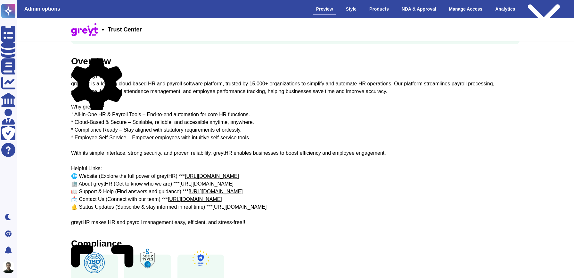
scroll to position [30, 0]
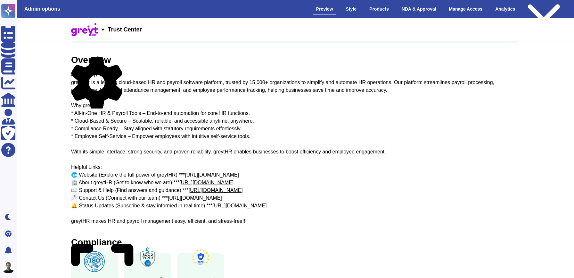
click at [120, 125] on div "About greytHR greytHR is a leading cloud-based HR and payroll software platform…" at bounding box center [295, 148] width 449 height 154
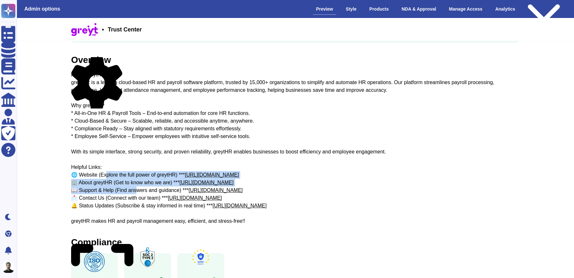
drag, startPoint x: 94, startPoint y: 174, endPoint x: 127, endPoint y: 190, distance: 36.4
click at [127, 190] on div "About greytHR greytHR is a leading cloud-based HR and payroll software platform…" at bounding box center [295, 148] width 449 height 154
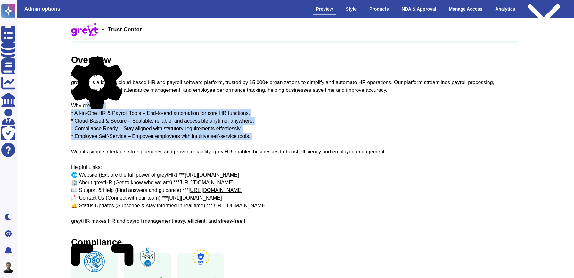
drag, startPoint x: 88, startPoint y: 108, endPoint x: 160, endPoint y: 144, distance: 79.8
click at [160, 144] on div "About greytHR greytHR is a leading cloud-based HR and payroll software platform…" at bounding box center [295, 148] width 449 height 154
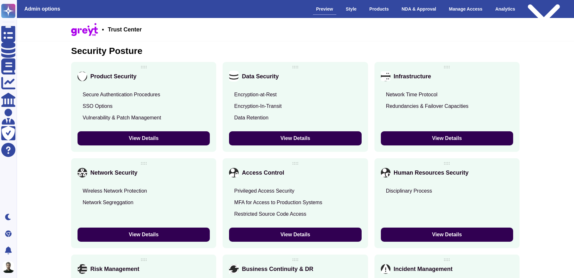
scroll to position [441, 0]
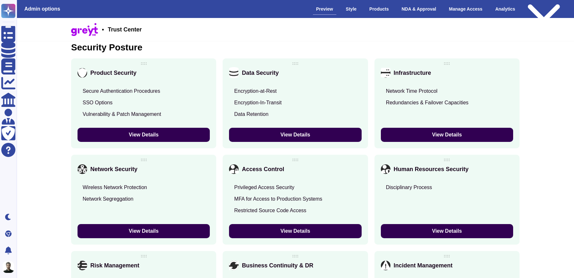
click at [293, 185] on div "Privileged Access Security" at bounding box center [264, 187] width 60 height 6
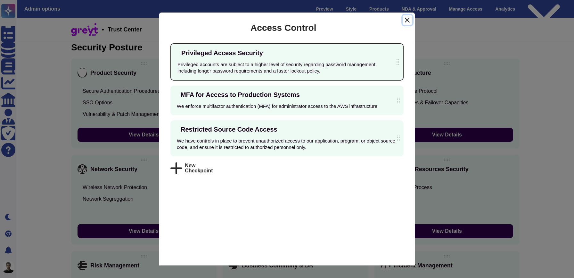
click at [410, 20] on button "Close" at bounding box center [408, 20] width 10 height 10
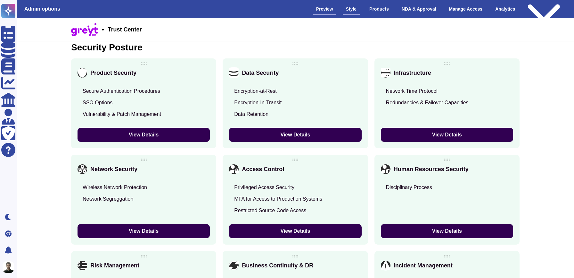
click at [343, 12] on div "Style" at bounding box center [351, 9] width 17 height 11
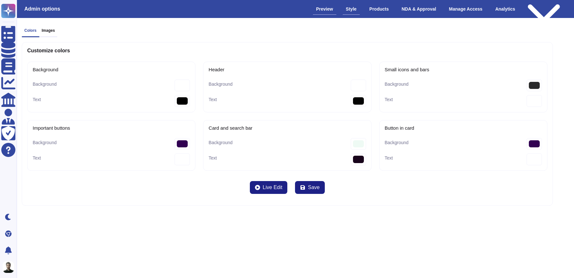
click at [318, 5] on div "Preview" at bounding box center [324, 9] width 23 height 11
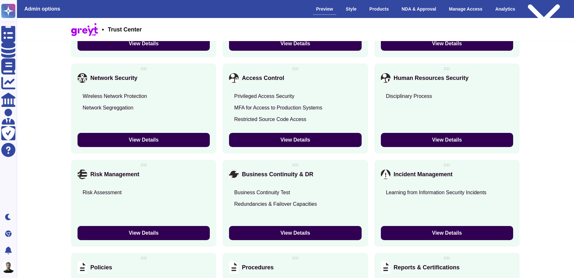
scroll to position [857, 0]
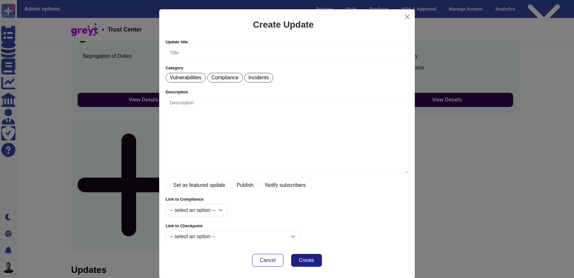
click at [287, 21] on div "Create Update" at bounding box center [283, 25] width 61 height 26
click at [272, 25] on div "Create Update" at bounding box center [283, 25] width 61 height 26
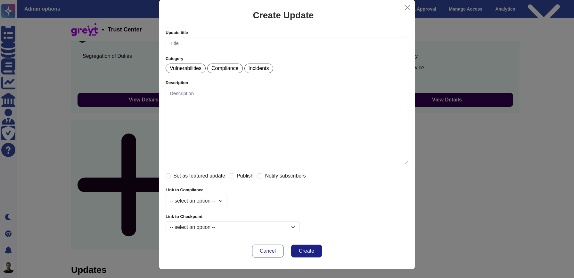
scroll to position [9, 0]
click at [403, 9] on button "Close" at bounding box center [407, 8] width 10 height 10
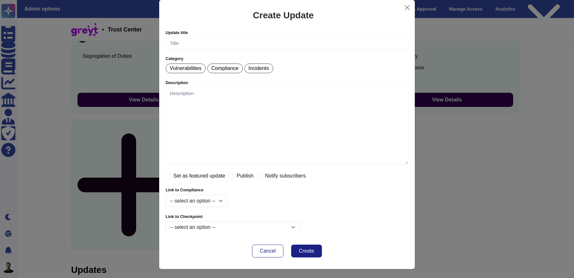
scroll to position [0, 0]
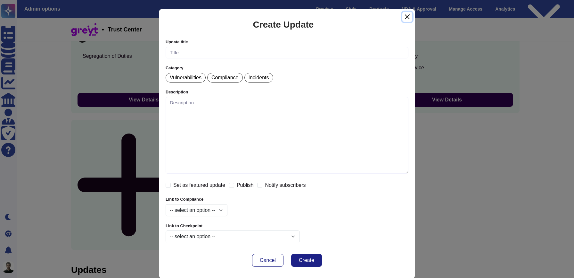
click at [405, 18] on button "Close" at bounding box center [407, 17] width 10 height 10
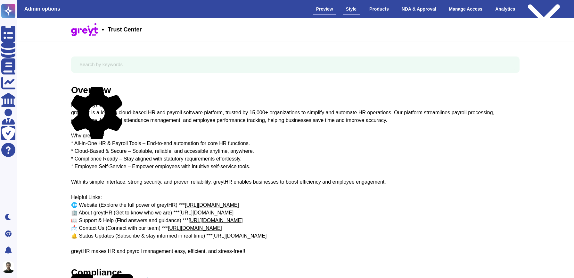
click at [352, 8] on div "Style" at bounding box center [351, 9] width 17 height 11
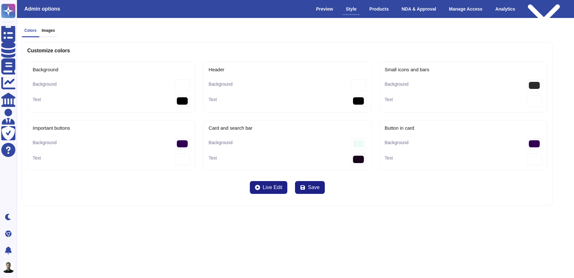
click at [54, 32] on h3 "Images" at bounding box center [48, 30] width 13 height 4
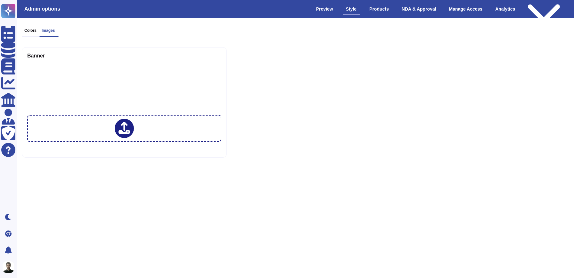
click at [27, 24] on div "Colors Images Banner" at bounding box center [288, 92] width 542 height 139
click at [28, 30] on h3 "Colors" at bounding box center [30, 30] width 12 height 4
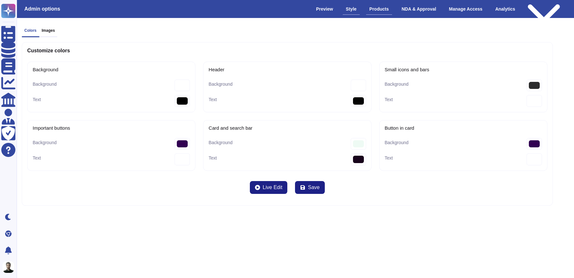
click at [385, 11] on div "Products" at bounding box center [379, 9] width 26 height 11
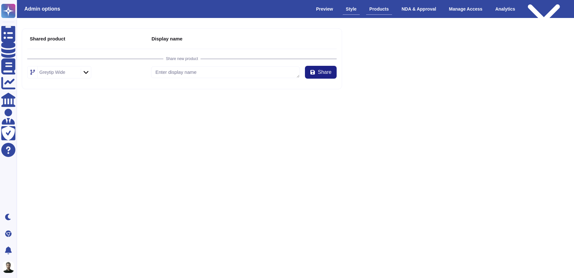
click at [343, 9] on div "Style" at bounding box center [351, 9] width 17 height 11
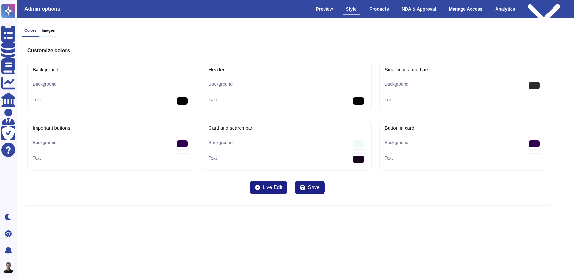
click at [316, 1] on div "Admin options Preview Style Products NDA & Approval Manage Access Analytics Pub…" at bounding box center [296, 9] width 568 height 18
click at [315, 8] on div "Preview" at bounding box center [324, 9] width 23 height 11
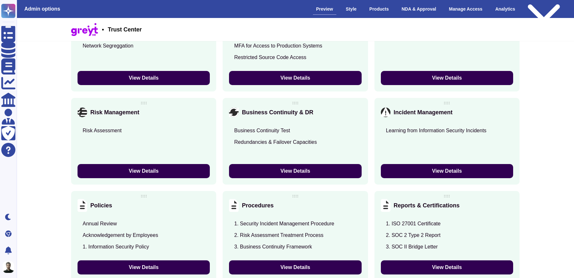
scroll to position [519, 0]
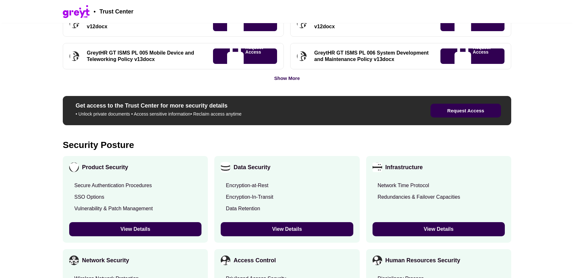
scroll to position [366, 0]
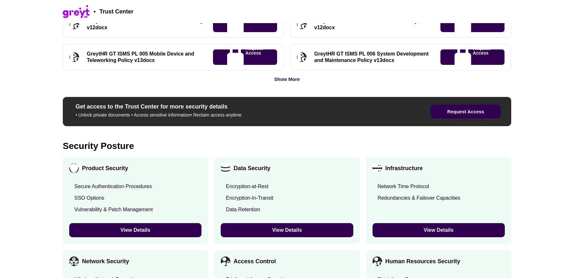
click at [265, 118] on div "Get access to the Trust Center for more security details • Unlock private docum…" at bounding box center [233, 111] width 321 height 17
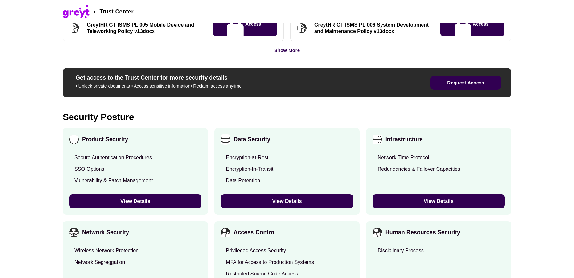
scroll to position [384, 0]
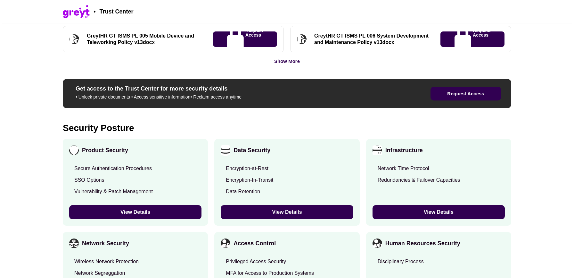
click at [126, 88] on h3 "Get access to the Trust Center for more security details" at bounding box center [234, 88] width 316 height 7
click at [75, 93] on div "Get access to the Trust Center for more security details • Unlock private docum…" at bounding box center [233, 93] width 321 height 17
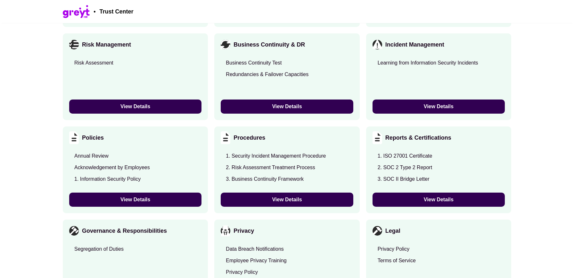
scroll to position [738, 0]
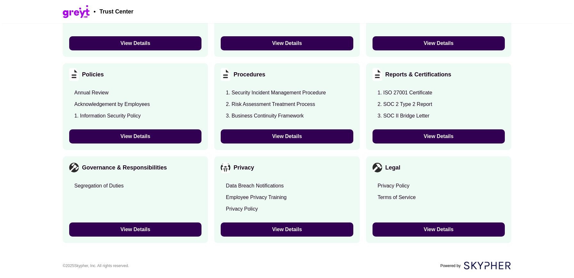
drag, startPoint x: 119, startPoint y: 111, endPoint x: 470, endPoint y: 257, distance: 380.7
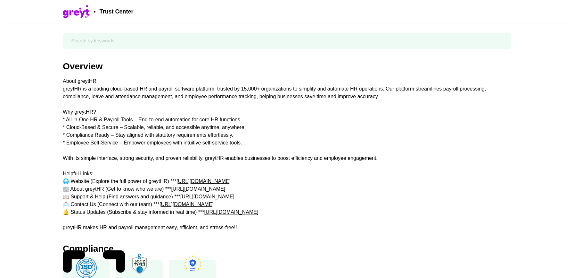
scroll to position [2, 0]
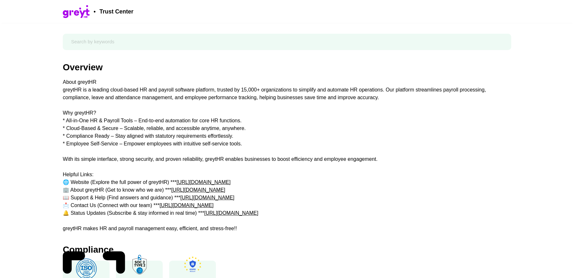
click at [367, 40] on input "text" at bounding box center [287, 41] width 440 height 11
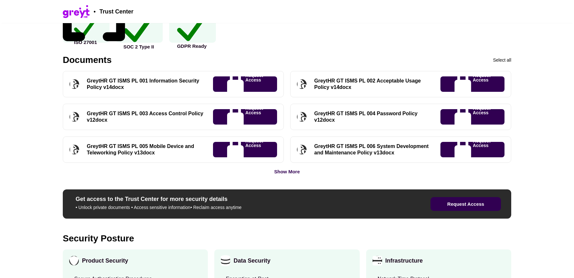
scroll to position [264, 0]
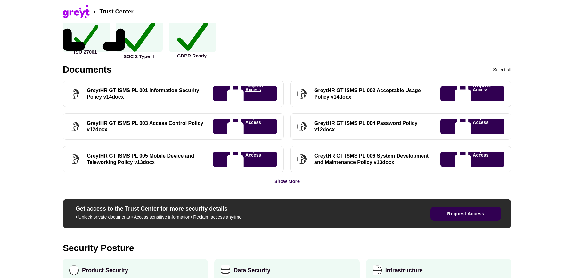
click at [245, 93] on p "Request Access" at bounding box center [254, 94] width 18 height 22
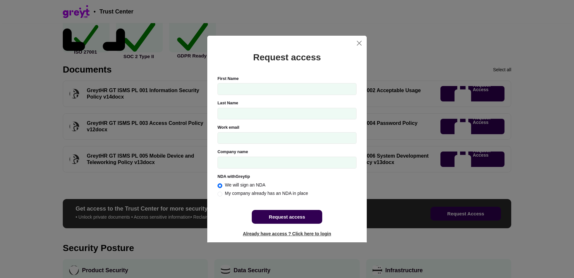
radio input "true"
click at [270, 231] on span "Already have access ? Click here to login" at bounding box center [287, 233] width 88 height 5
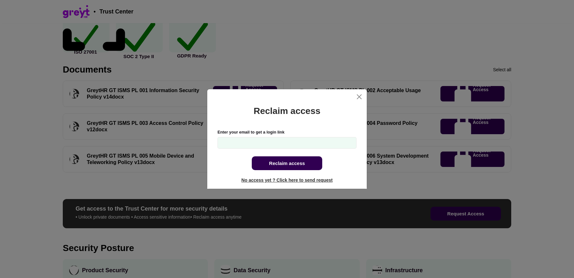
click at [297, 180] on span "No access yet ? Click here to send request" at bounding box center [287, 179] width 91 height 5
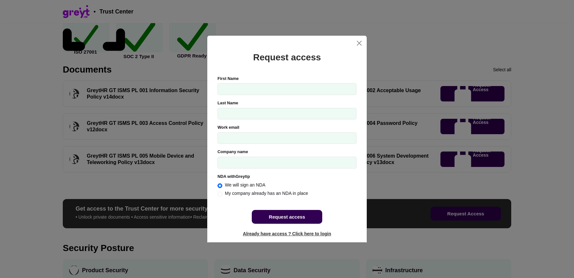
radio input "true"
click at [273, 235] on span "Already have access ? Click here to login" at bounding box center [287, 233] width 88 height 5
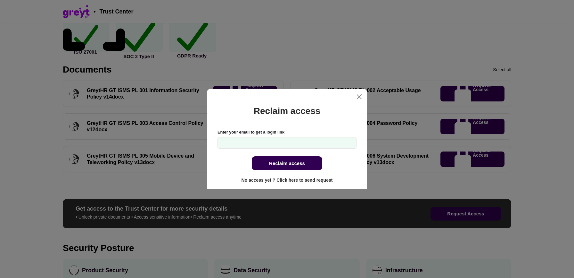
click at [273, 145] on input "Enter your email to get a login link" at bounding box center [287, 143] width 139 height 12
type input "n"
click at [269, 181] on span "No access yet ? Click here to send request" at bounding box center [287, 179] width 91 height 5
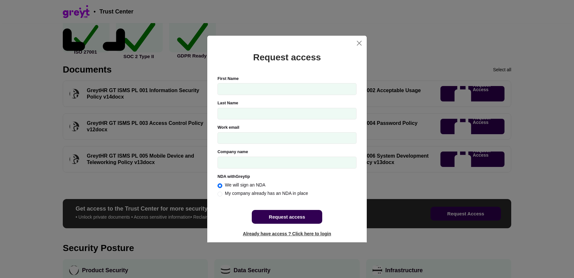
radio input "true"
click at [288, 236] on div "Request access First Name Last Name Work email Please register with a valid cor…" at bounding box center [287, 147] width 160 height 192
click at [288, 234] on span "Already have access ? Click here to login" at bounding box center [287, 233] width 88 height 5
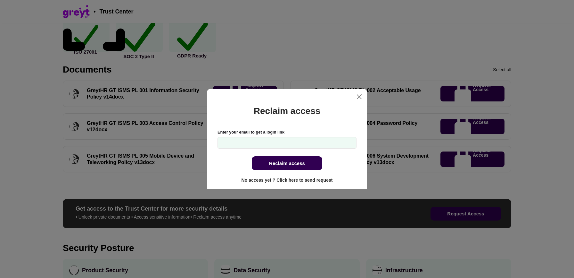
click at [266, 181] on span "No access yet ? Click here to send request" at bounding box center [287, 179] width 91 height 5
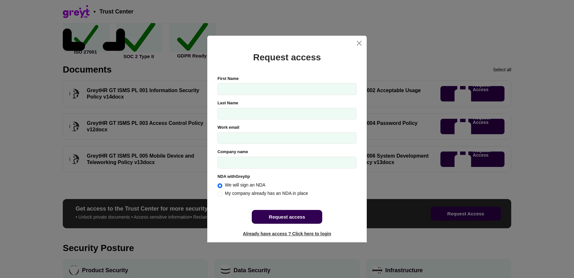
radio input "true"
click at [359, 48] on button "Close" at bounding box center [359, 43] width 10 height 10
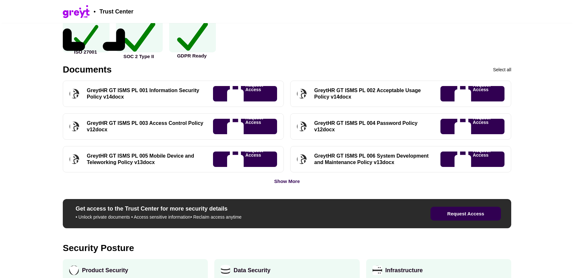
click at [501, 73] on div "Documents Select all" at bounding box center [287, 69] width 449 height 9
click at [500, 71] on div "Select all" at bounding box center [502, 69] width 18 height 4
click at [500, 71] on div "Cancel" at bounding box center [504, 69] width 14 height 4
click at [500, 71] on div "Select all" at bounding box center [502, 69] width 18 height 4
click at [500, 71] on div "Cancel" at bounding box center [504, 69] width 14 height 4
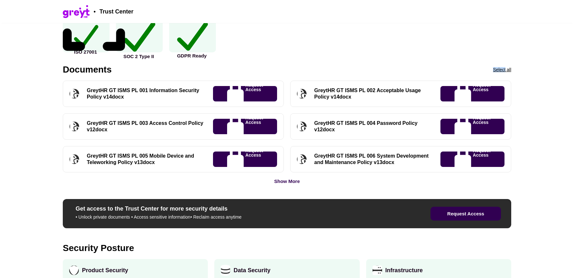
click at [500, 71] on div "Select all" at bounding box center [502, 69] width 18 height 4
click at [500, 71] on div "Cancel" at bounding box center [504, 69] width 14 height 4
click at [468, 40] on div "Compliance ISO 27001 SOC 2 Type II GDPR Ready" at bounding box center [287, 17] width 449 height 70
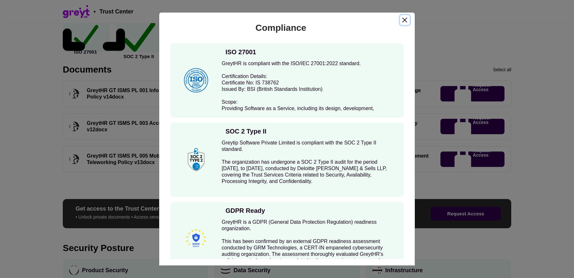
click at [402, 17] on button "Close" at bounding box center [405, 20] width 10 height 10
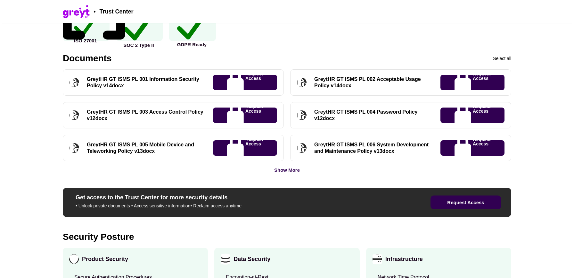
scroll to position [292, 0]
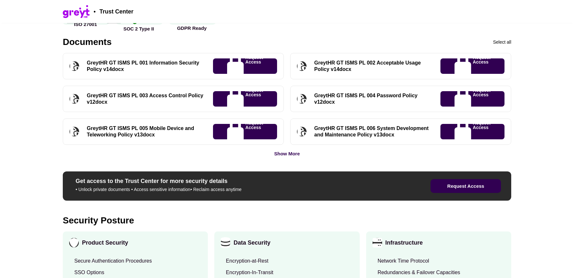
click at [294, 156] on div "Overview About greytHR greytHR is a leading cloud-based HR and payroll software…" at bounding box center [287, 213] width 449 height 1011
click at [294, 153] on div "Show More" at bounding box center [287, 153] width 26 height 5
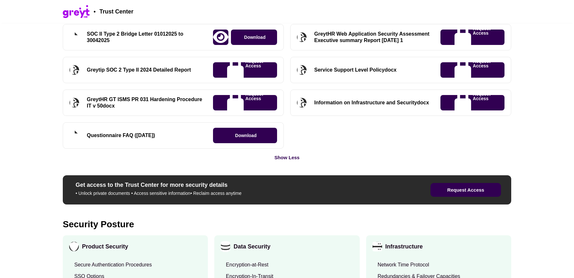
scroll to position [836, 0]
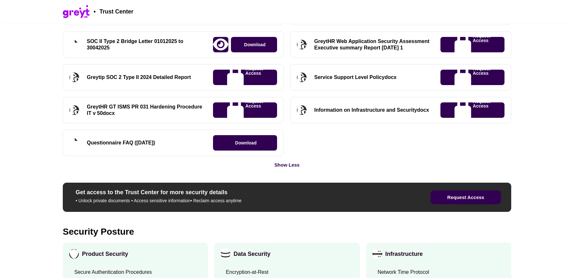
click at [289, 164] on div "Show Less" at bounding box center [287, 164] width 25 height 5
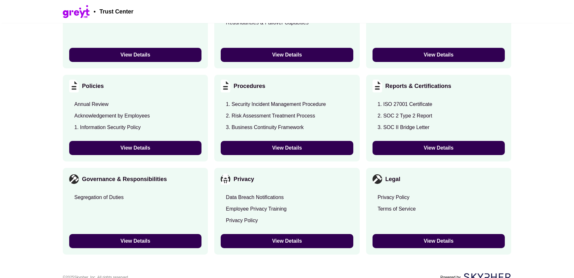
scroll to position [738, 0]
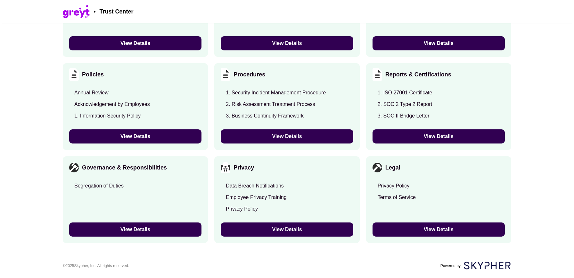
click at [288, 129] on button "View Details" at bounding box center [287, 136] width 132 height 14
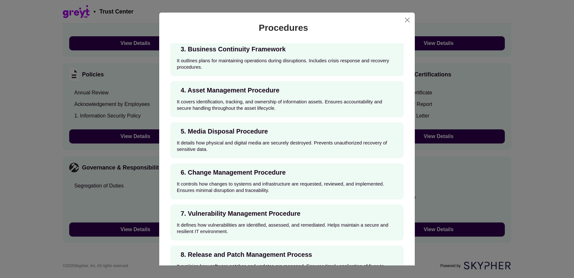
scroll to position [0, 0]
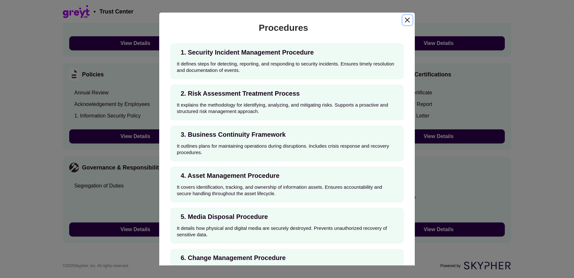
click at [404, 21] on button "Close" at bounding box center [408, 20] width 10 height 10
